Goal: Information Seeking & Learning: Learn about a topic

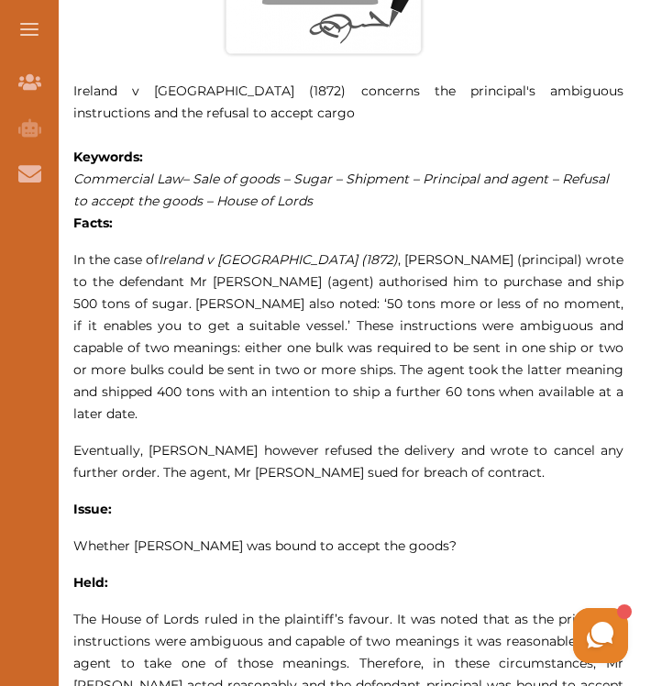
scroll to position [1032, 0]
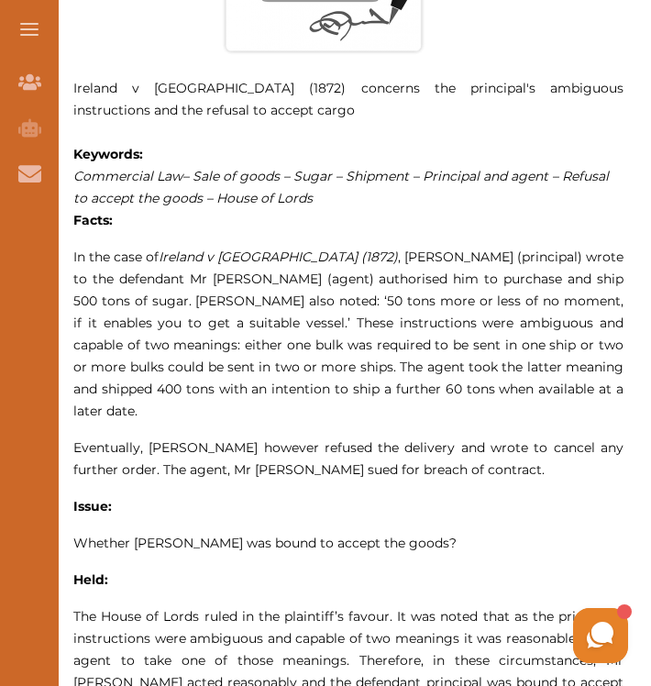
drag, startPoint x: 72, startPoint y: 255, endPoint x: 82, endPoint y: 258, distance: 9.9
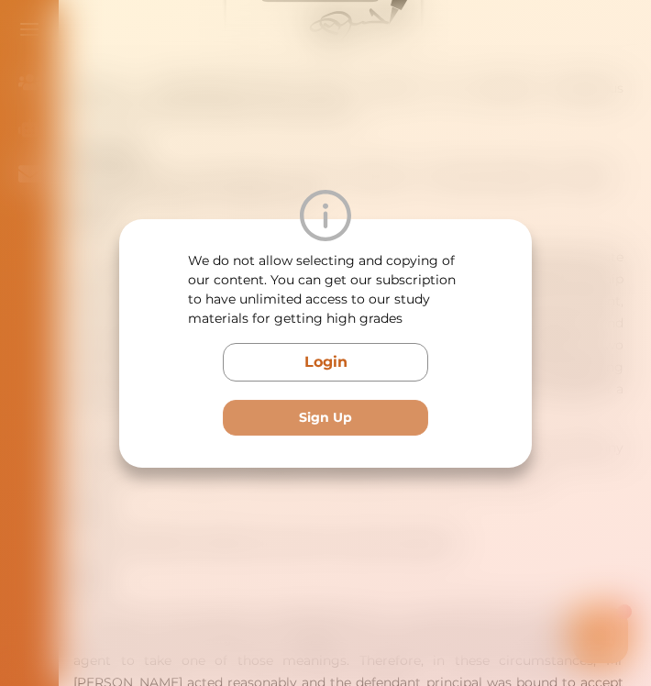
click at [249, 485] on div "We do not allow selecting and copying of our content. You can get our subscript…" at bounding box center [325, 343] width 651 height 686
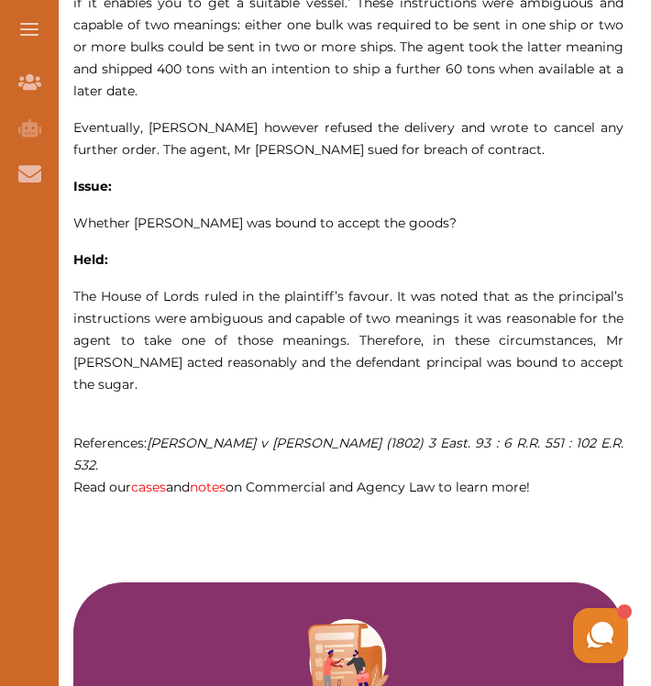
scroll to position [1391, 0]
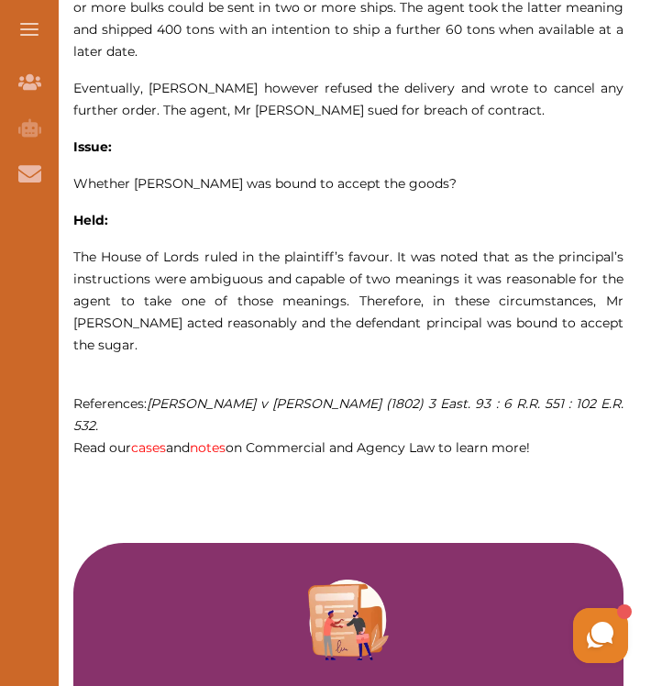
drag, startPoint x: 71, startPoint y: 197, endPoint x: 106, endPoint y: 266, distance: 77.5
click at [106, 266] on div "Want to secure high grades in Commercial And Agency Law ? We’ve created a FREE …" at bounding box center [348, 597] width 605 height 3524
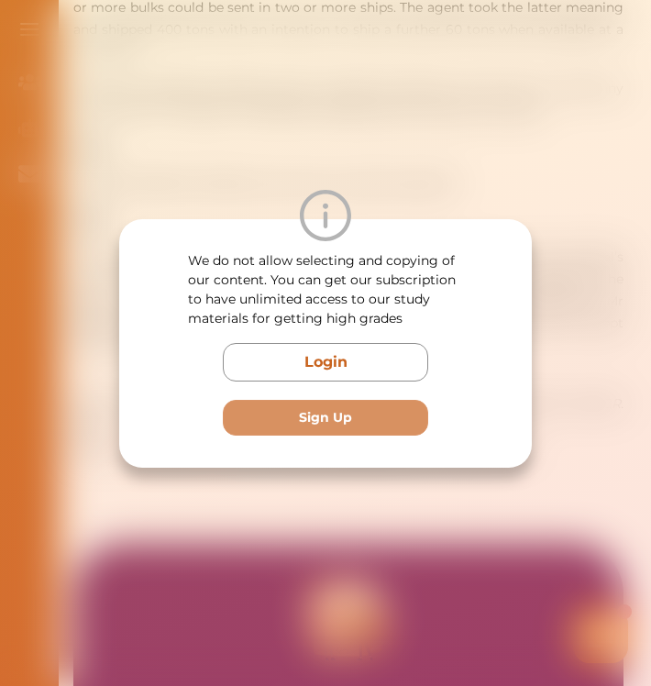
click at [235, 478] on div "We do not allow selecting and copying of our content. You can get our subscript…" at bounding box center [325, 343] width 651 height 686
